Goal: Task Accomplishment & Management: Complete application form

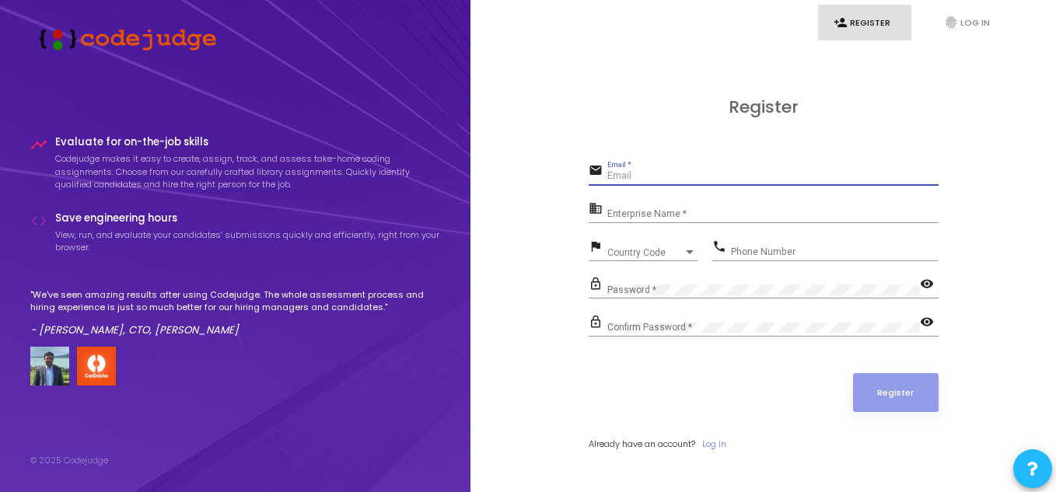
click at [671, 179] on input "Email *" at bounding box center [772, 176] width 331 height 11
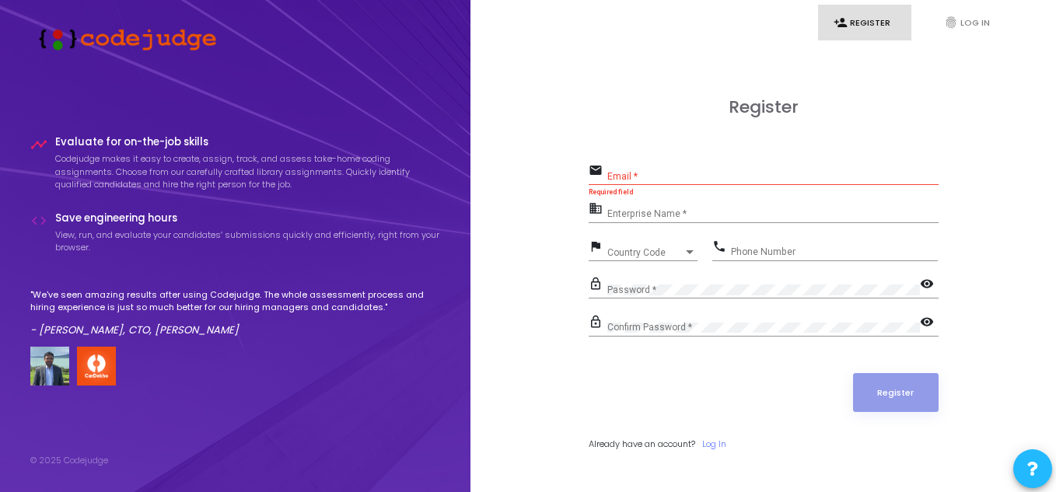
click at [663, 206] on div "Enterprise Name *" at bounding box center [772, 211] width 331 height 24
click at [633, 209] on input "Enterprise Name *" at bounding box center [772, 214] width 331 height 11
click at [636, 175] on input "Email *" at bounding box center [772, 176] width 331 height 11
click at [621, 211] on input "Enterprise Name *" at bounding box center [772, 214] width 331 height 11
click at [769, 244] on div "Phone Number" at bounding box center [834, 248] width 207 height 24
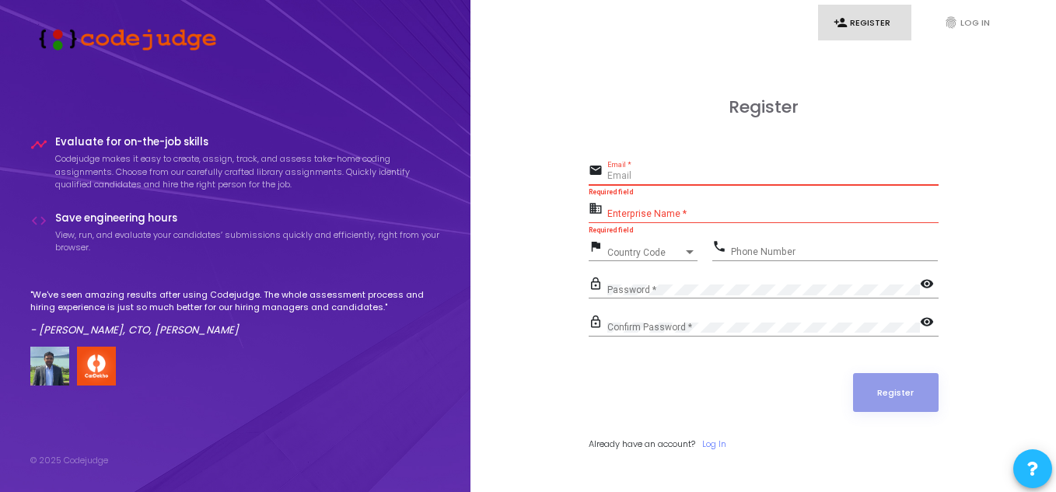
click at [687, 180] on input "Email *" at bounding box center [772, 176] width 331 height 11
type input "[EMAIL_ADDRESS][DOMAIN_NAME]"
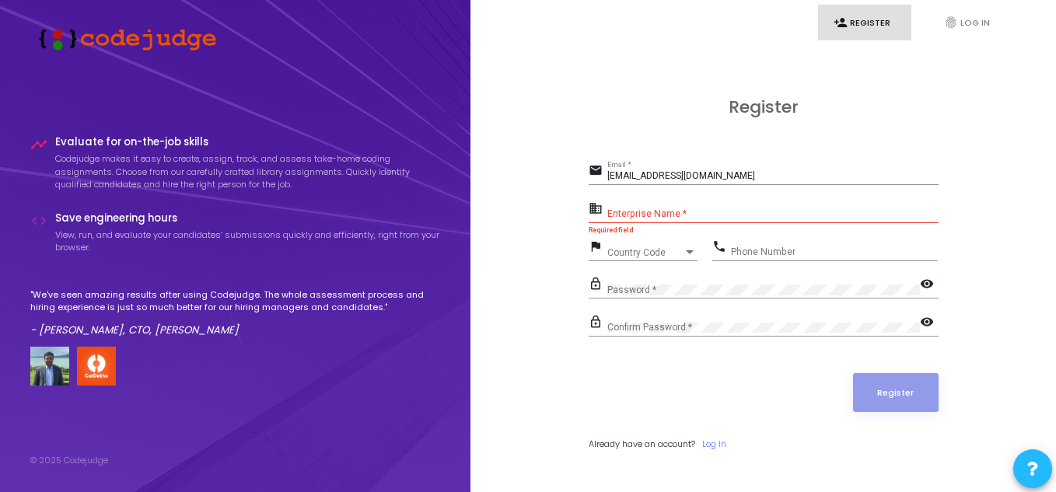
click at [735, 202] on div "Enterprise Name *" at bounding box center [772, 211] width 331 height 24
click at [721, 211] on input "Enterprise Name *" at bounding box center [772, 214] width 331 height 11
click at [610, 201] on div "Enterprise Name *" at bounding box center [772, 211] width 331 height 24
click at [634, 209] on input "Enterprise Name *" at bounding box center [772, 214] width 331 height 11
click at [663, 253] on div "Country Code" at bounding box center [645, 252] width 76 height 9
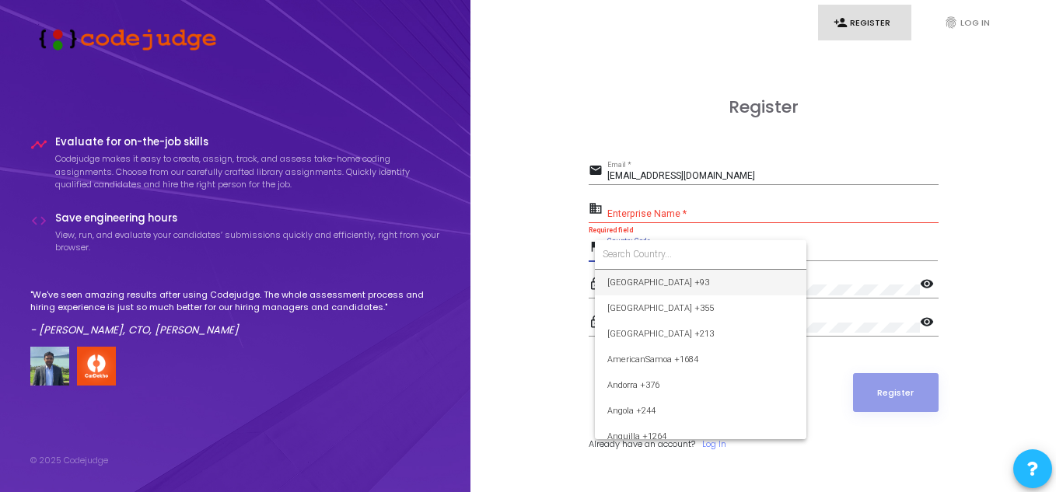
type input "+"
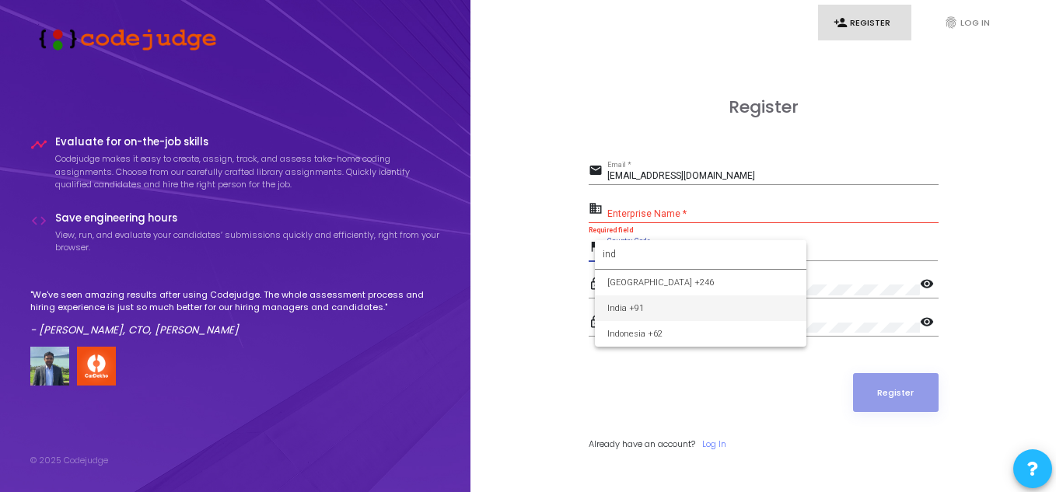
type input "ind"
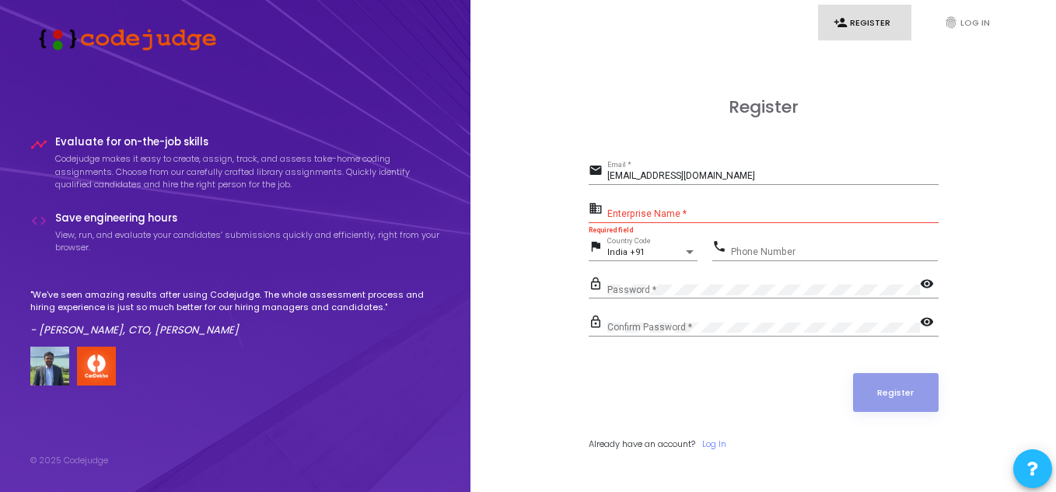
click at [782, 243] on div "Phone Number" at bounding box center [834, 248] width 207 height 24
type input "7013687728"
click at [656, 284] on div "Password *" at bounding box center [763, 286] width 313 height 24
click at [642, 321] on div "Confirm Password *" at bounding box center [763, 325] width 313 height 24
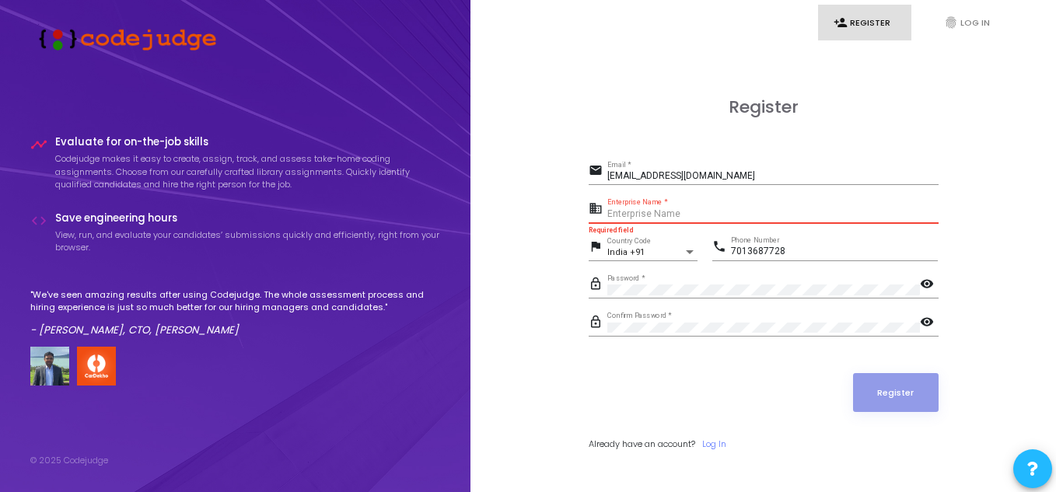
click at [707, 219] on input "Enterprise Name *" at bounding box center [772, 214] width 331 height 11
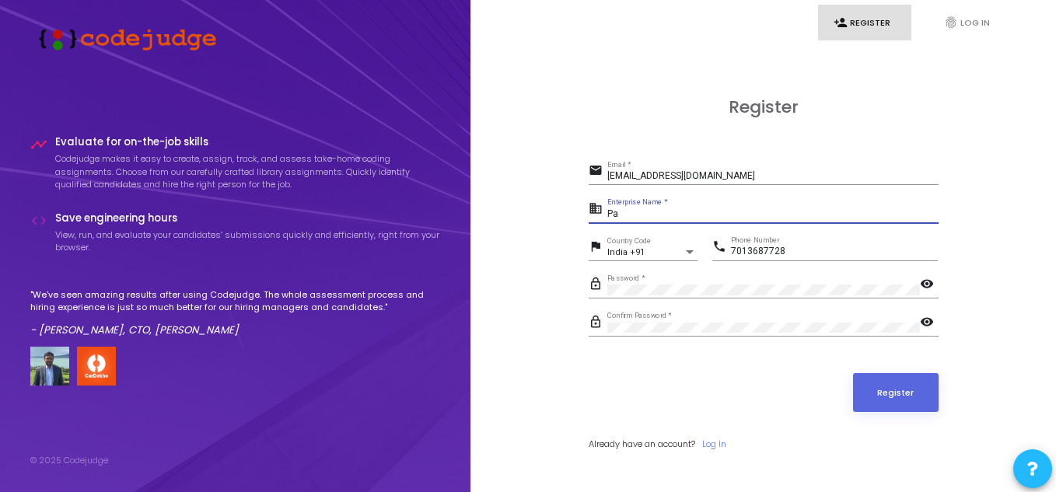
type input "P"
type input "N"
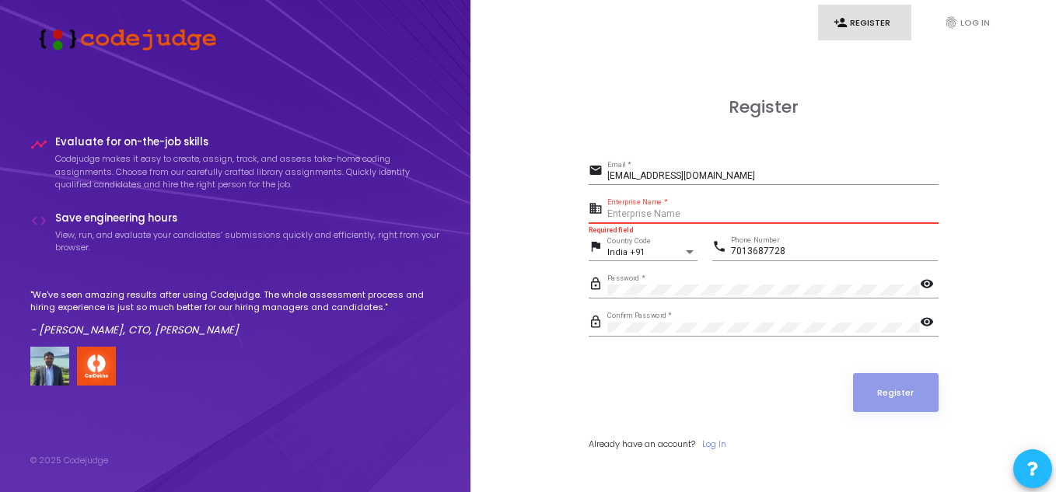
click at [638, 212] on input "Enterprise Name *" at bounding box center [772, 214] width 331 height 11
click at [655, 218] on input "Enterprise Name *" at bounding box center [772, 214] width 331 height 11
drag, startPoint x: 589, startPoint y: 210, endPoint x: 621, endPoint y: 211, distance: 31.1
click at [621, 211] on div "business Enterprise Name *" at bounding box center [764, 210] width 350 height 25
click at [621, 211] on input "Enterprise Name *" at bounding box center [772, 214] width 331 height 11
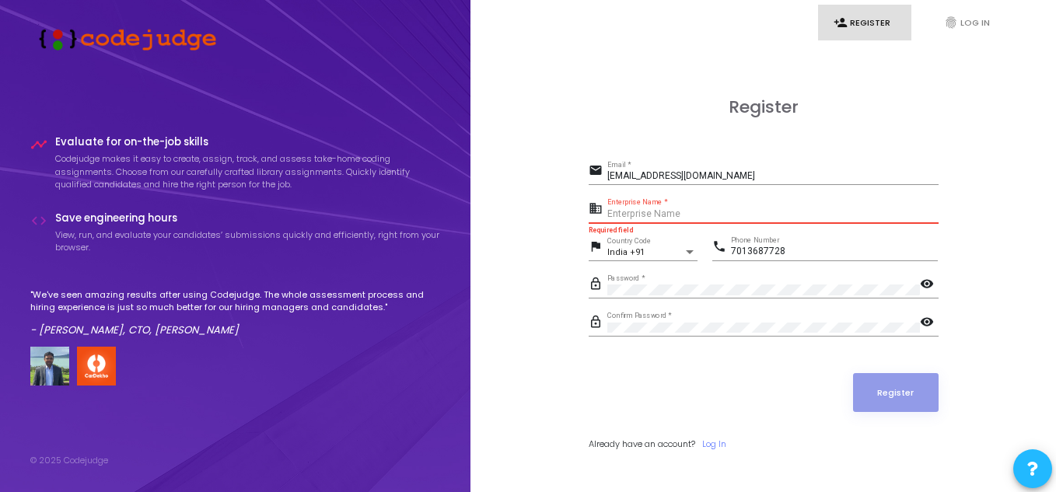
click at [621, 211] on input "Enterprise Name *" at bounding box center [772, 214] width 331 height 11
click at [624, 213] on input "Enterprise Name *" at bounding box center [772, 214] width 331 height 11
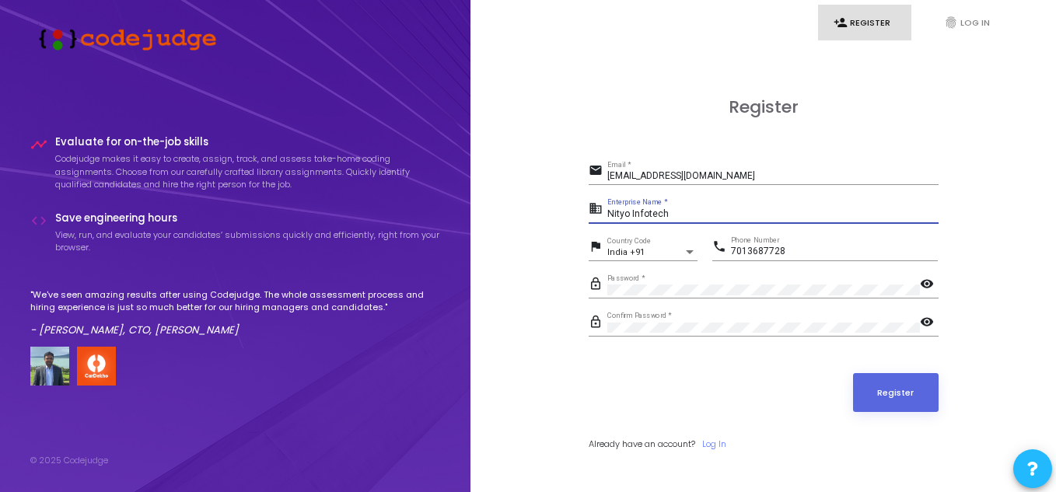
type input "Nityo Infotech"
